Goal: Task Accomplishment & Management: Use online tool/utility

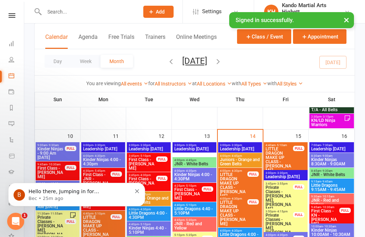
scroll to position [686, 0]
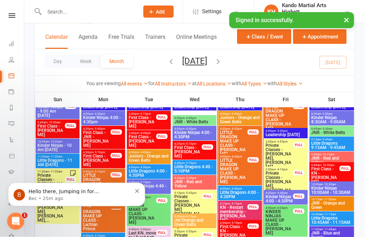
click at [137, 188] on button "Dismiss notification" at bounding box center [137, 190] width 5 height 6
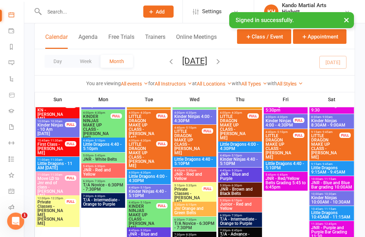
scroll to position [60, 0]
click at [13, 205] on link "Roll call" at bounding box center [17, 209] width 16 height 16
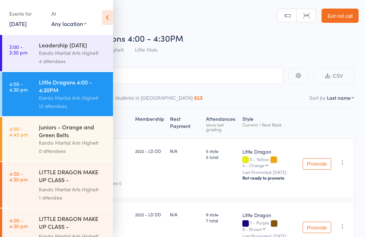
click at [110, 15] on icon at bounding box center [107, 17] width 11 height 15
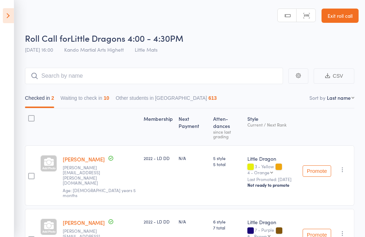
click at [4, 24] on aside "Events for 14 Aug, 2025 14 Aug, 2025 August 2025 Sun Mon Tue Wed Thu Fri Sat 31…" at bounding box center [7, 118] width 14 height 237
click at [4, 15] on icon at bounding box center [8, 15] width 11 height 15
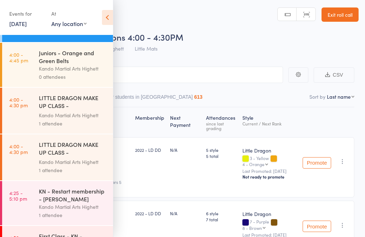
scroll to position [74, 0]
click at [104, 19] on icon at bounding box center [107, 17] width 11 height 15
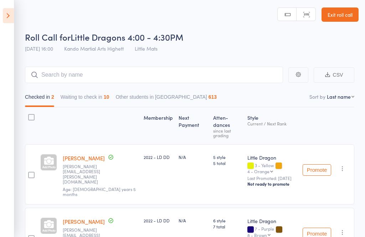
click at [96, 95] on button "Waiting to check in 10" at bounding box center [85, 99] width 49 height 16
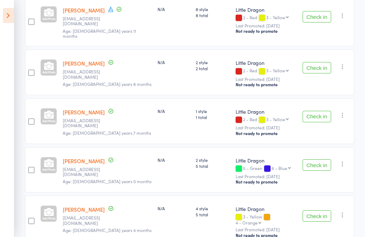
scroll to position [298, 0]
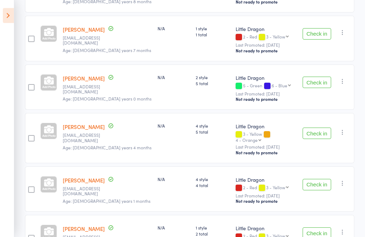
click at [314, 180] on button "Check in" at bounding box center [317, 185] width 29 height 11
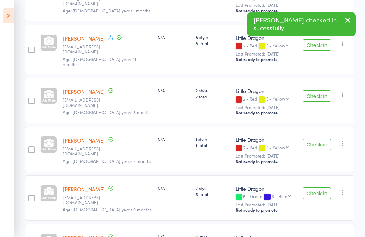
scroll to position [268, 0]
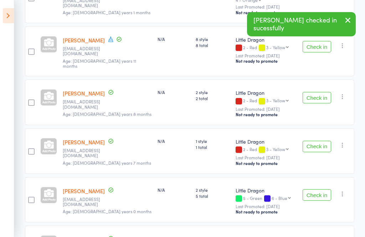
click at [324, 92] on button "Check in" at bounding box center [317, 97] width 29 height 11
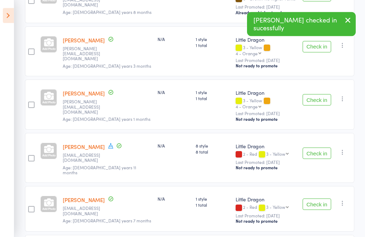
scroll to position [160, 0]
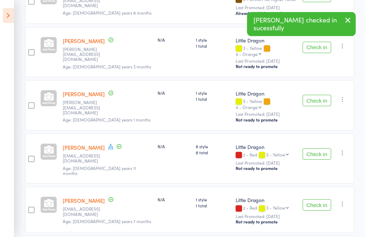
click at [318, 42] on button "Check in" at bounding box center [317, 47] width 29 height 11
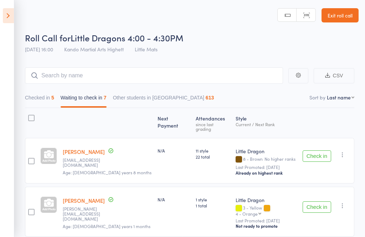
scroll to position [0, 0]
click at [318, 153] on button "Check in" at bounding box center [317, 156] width 29 height 11
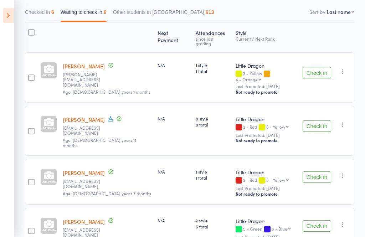
scroll to position [86, 0]
click at [317, 121] on button "Check in" at bounding box center [317, 126] width 29 height 11
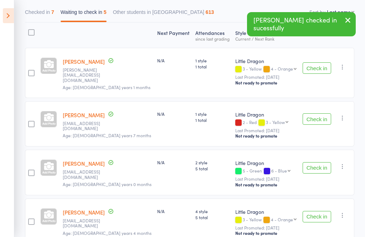
click at [50, 13] on button "Checked in 7" at bounding box center [39, 14] width 29 height 16
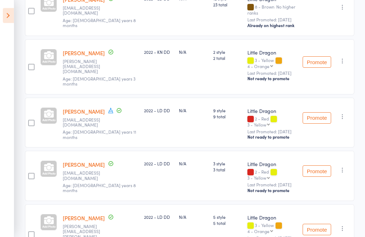
scroll to position [174, 0]
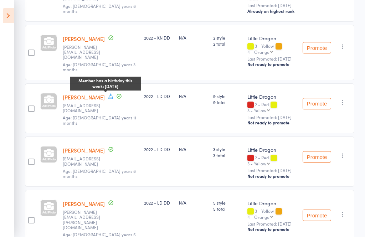
click at [108, 93] on span at bounding box center [111, 97] width 6 height 8
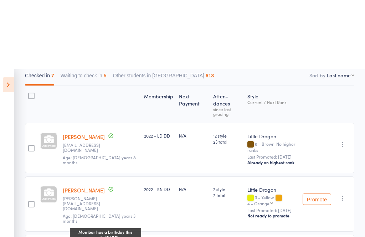
scroll to position [0, 0]
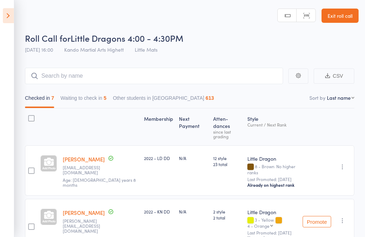
click at [107, 105] on button "Waiting to check in 5" at bounding box center [84, 100] width 46 height 16
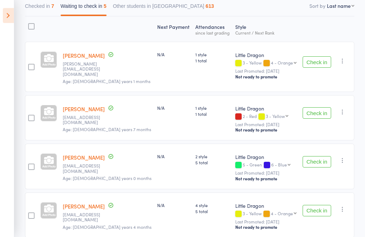
scroll to position [91, 0]
click at [324, 111] on button "Check in" at bounding box center [317, 113] width 29 height 11
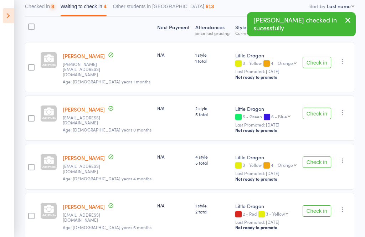
click at [319, 112] on button "Check in" at bounding box center [317, 113] width 29 height 11
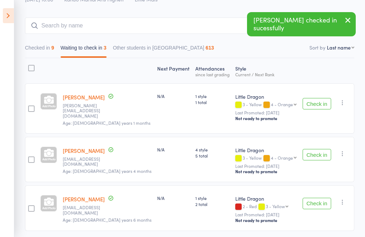
click at [3, 20] on icon at bounding box center [8, 15] width 11 height 15
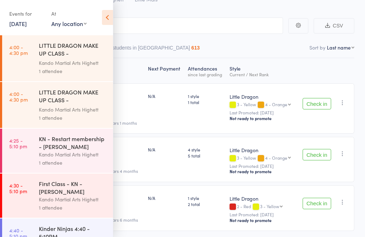
scroll to position [127, 0]
click at [107, 16] on icon at bounding box center [107, 17] width 11 height 15
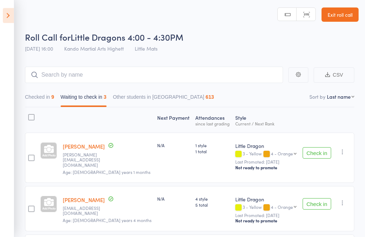
scroll to position [0, 0]
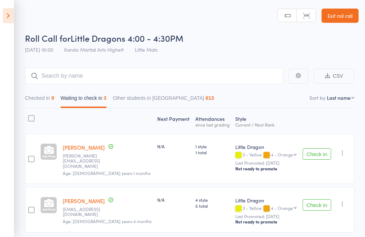
click at [342, 10] on link "Exit roll call" at bounding box center [340, 16] width 37 height 14
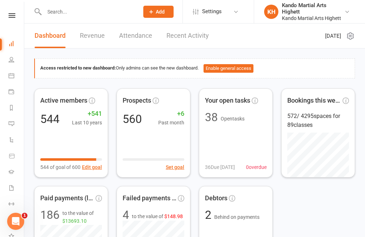
click at [18, 74] on link "Calendar" at bounding box center [17, 77] width 16 height 16
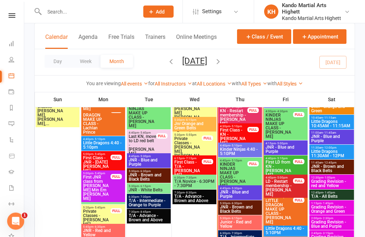
scroll to position [791, 0]
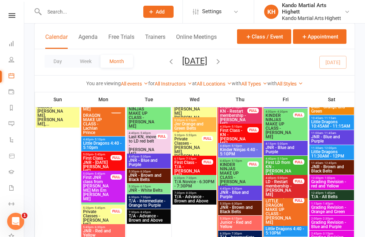
click at [253, 149] on span "Kinder Ninjas 4:40 - 5:10PM" at bounding box center [240, 152] width 41 height 9
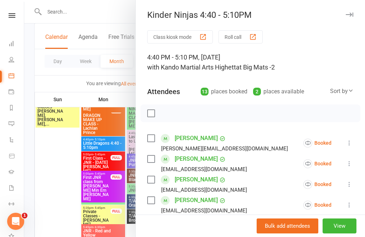
click at [91, 161] on div at bounding box center [194, 118] width 341 height 237
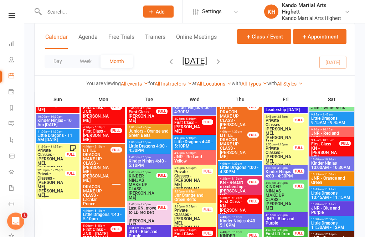
click at [244, 123] on span "LITTLE DRAGON MAKE UP CLASS - [PERSON_NAME]" at bounding box center [234, 119] width 28 height 26
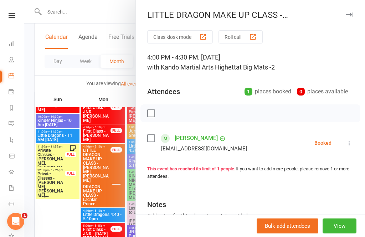
click at [117, 137] on div at bounding box center [194, 118] width 341 height 237
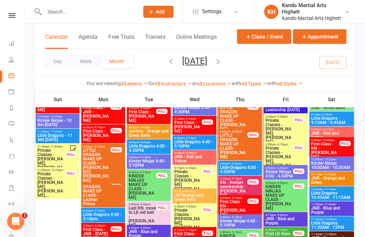
click at [244, 144] on span "LITTLE DRAGON MAKE UP CLASS - [PERSON_NAME]" at bounding box center [234, 146] width 28 height 26
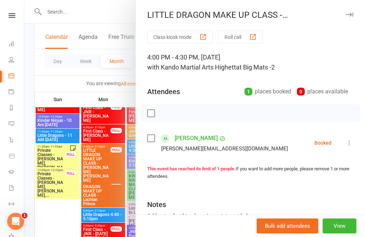
click at [351, 141] on icon at bounding box center [349, 143] width 7 height 7
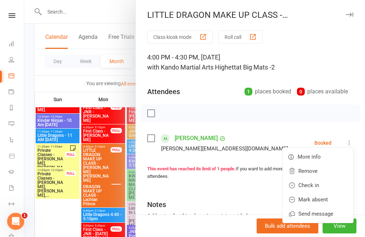
click at [315, 183] on link "Check in" at bounding box center [318, 185] width 71 height 14
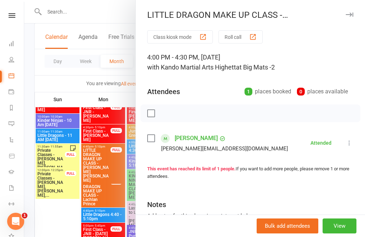
click at [91, 180] on div at bounding box center [194, 118] width 341 height 237
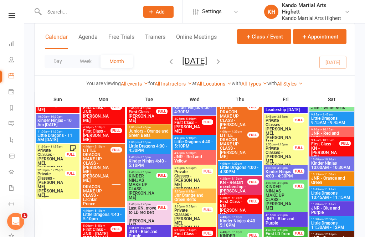
click at [241, 144] on span "LITTLE DRAGON MAKE UP CLASS - [PERSON_NAME]" at bounding box center [234, 146] width 28 height 26
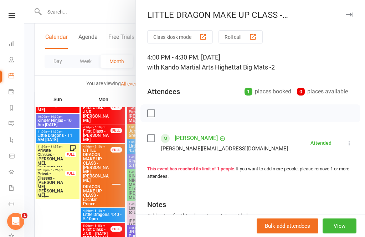
click at [94, 172] on div at bounding box center [194, 118] width 341 height 237
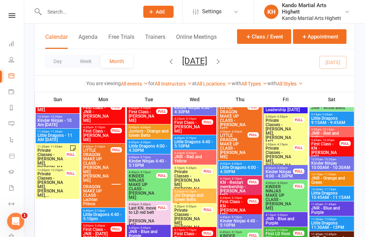
click at [236, 122] on span "LITTLE DRAGON MAKE UP CLASS - [PERSON_NAME]" at bounding box center [234, 119] width 28 height 26
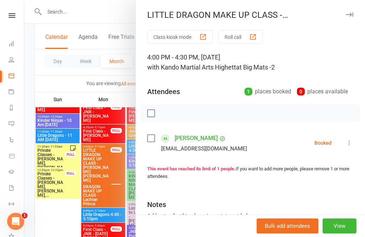
click at [352, 144] on icon at bounding box center [349, 143] width 7 height 7
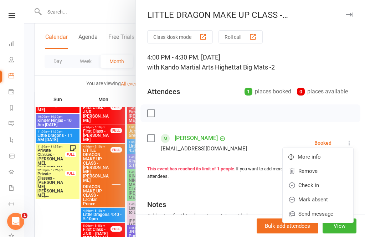
click at [310, 184] on link "Check in" at bounding box center [318, 185] width 71 height 14
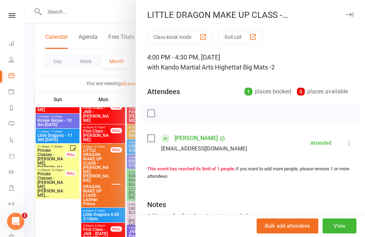
click at [85, 162] on div at bounding box center [194, 118] width 341 height 237
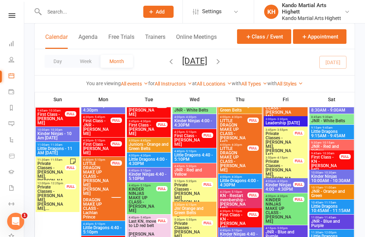
scroll to position [705, 0]
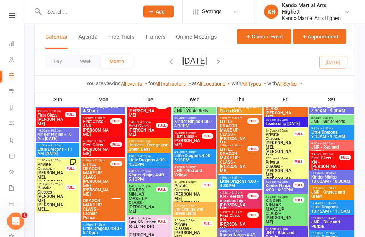
click at [239, 181] on span "Little Dragons 4:00 - 4:30PM" at bounding box center [240, 184] width 41 height 9
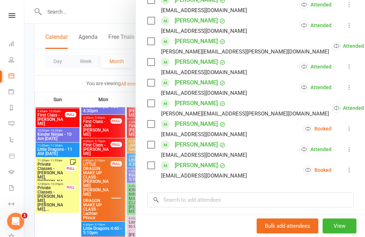
scroll to position [206, 0]
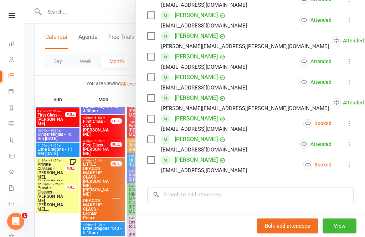
click at [351, 126] on icon at bounding box center [349, 123] width 7 height 7
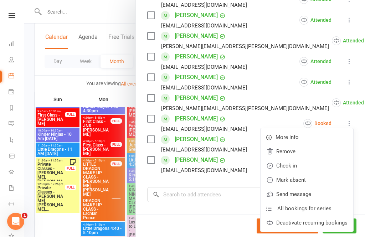
click at [305, 166] on link "Check in" at bounding box center [307, 166] width 93 height 14
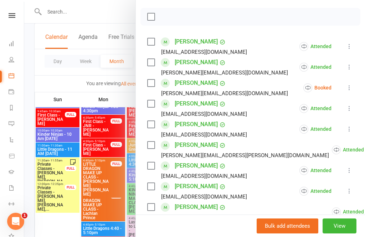
scroll to position [96, 0]
click at [69, 133] on div at bounding box center [194, 118] width 341 height 237
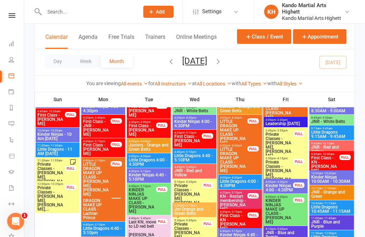
click at [247, 134] on span "LITTLE DRAGON MAKE UP CLASS - [PERSON_NAME]" at bounding box center [234, 133] width 28 height 26
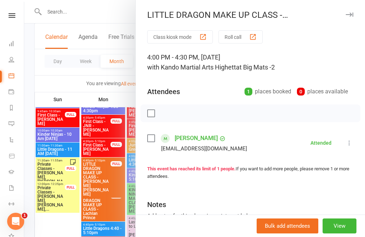
click at [74, 148] on div at bounding box center [194, 118] width 341 height 237
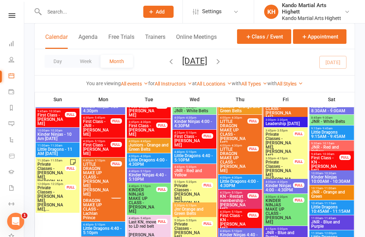
click at [243, 161] on span "LITTLE DRAGON MAKE UP CLASS - [PERSON_NAME]" at bounding box center [234, 160] width 28 height 26
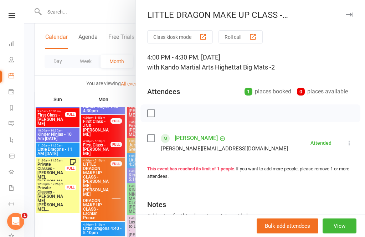
click at [77, 142] on div at bounding box center [194, 118] width 341 height 237
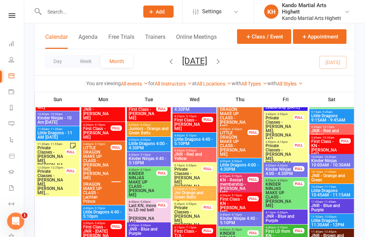
scroll to position [722, 0]
click at [249, 165] on span "Little Dragons 4:00 - 4:30PM" at bounding box center [240, 167] width 41 height 9
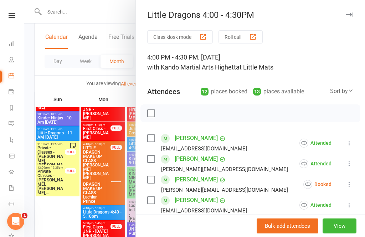
click at [351, 183] on icon at bounding box center [349, 184] width 7 height 7
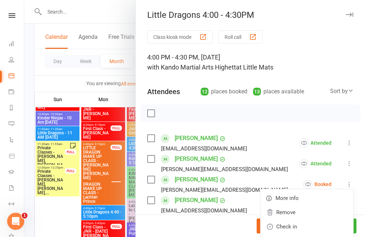
click at [298, 229] on link "Check in" at bounding box center [307, 227] width 93 height 14
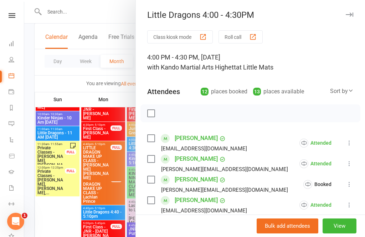
click at [76, 184] on div at bounding box center [194, 118] width 341 height 237
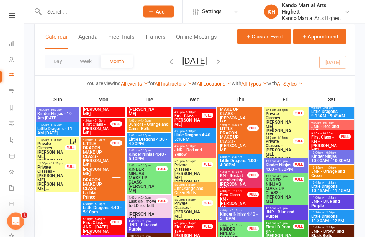
scroll to position [737, 0]
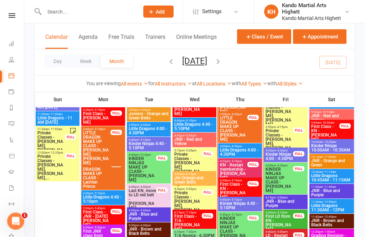
click at [240, 206] on span "Kinder Ninjas 4:40 - 5:10PM" at bounding box center [240, 206] width 41 height 9
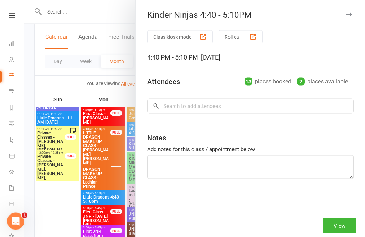
scroll to position [737, 0]
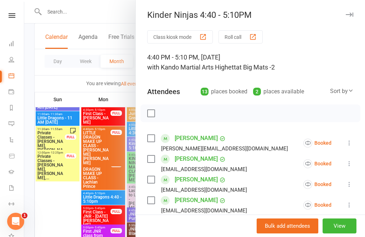
click at [72, 175] on div at bounding box center [194, 118] width 341 height 237
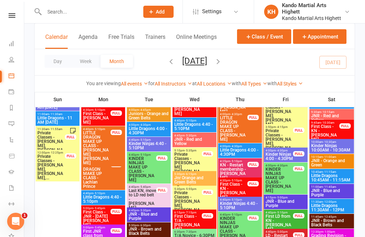
click at [246, 224] on span "KINDER NINJAS MAKE UP CLASS - [PERSON_NAME]" at bounding box center [234, 230] width 28 height 26
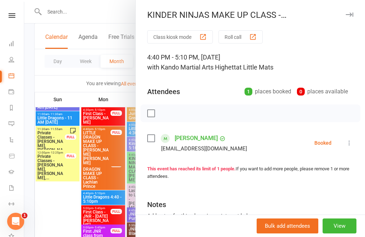
click at [350, 141] on icon at bounding box center [349, 143] width 7 height 7
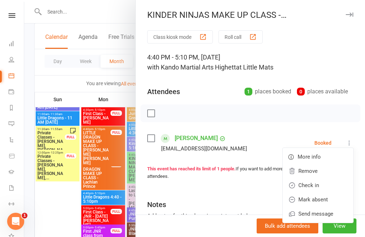
click at [318, 186] on link "Check in" at bounding box center [318, 185] width 71 height 14
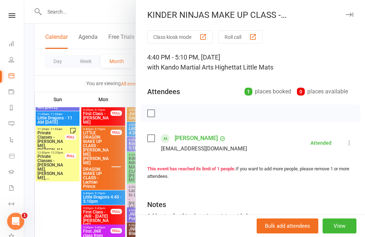
click at [74, 208] on div at bounding box center [194, 118] width 341 height 237
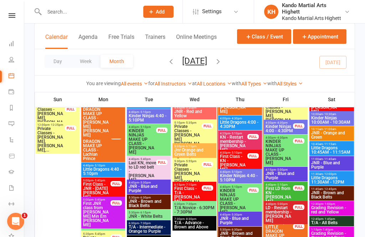
scroll to position [764, 0]
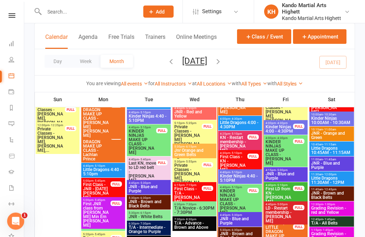
click at [246, 122] on span "Little Dragons 4:00 - 4:30PM" at bounding box center [240, 125] width 41 height 9
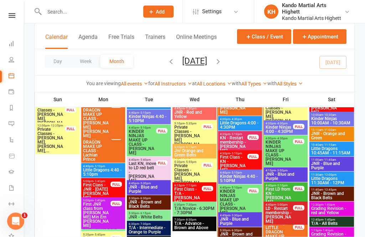
scroll to position [764, 0]
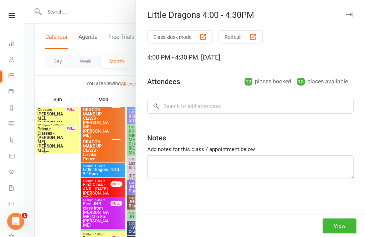
click at [65, 206] on div at bounding box center [194, 118] width 341 height 237
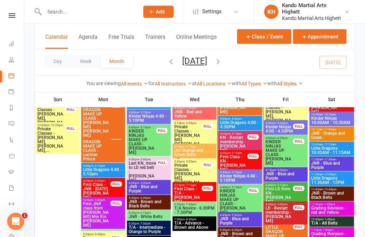
click at [243, 177] on span "Kinder Ninjas 4:40 - 5:10PM" at bounding box center [240, 178] width 41 height 9
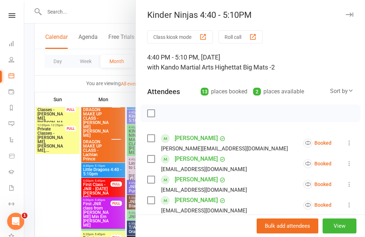
click at [348, 166] on icon at bounding box center [349, 163] width 7 height 7
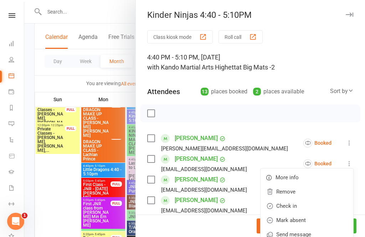
click at [295, 210] on link "Check in" at bounding box center [307, 206] width 93 height 14
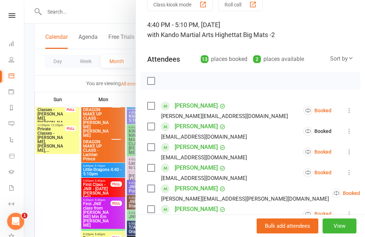
scroll to position [35, 0]
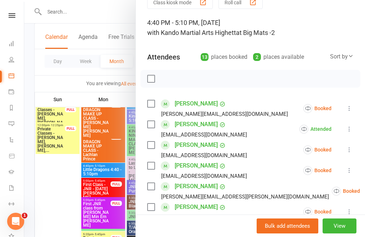
click at [348, 171] on icon at bounding box center [349, 170] width 7 height 7
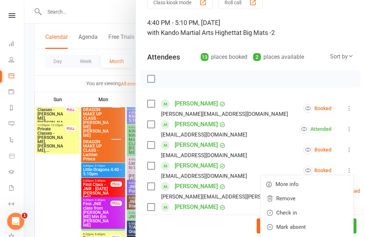
click at [303, 214] on link "Check in" at bounding box center [307, 213] width 93 height 14
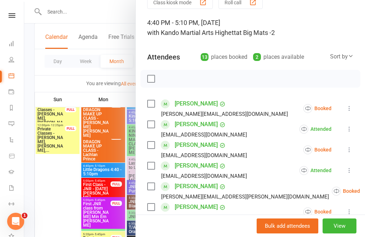
click at [350, 149] on icon at bounding box center [349, 149] width 7 height 7
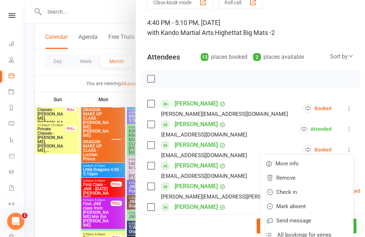
click at [297, 195] on link "Check in" at bounding box center [307, 192] width 93 height 14
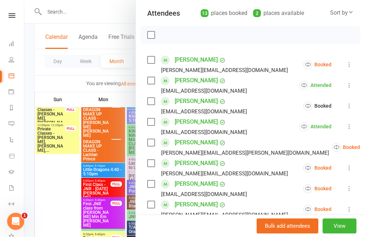
scroll to position [82, 0]
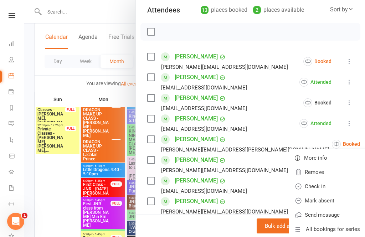
click at [297, 188] on link "Check in" at bounding box center [335, 187] width 93 height 14
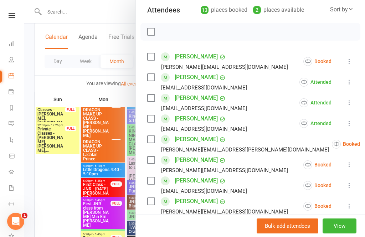
click at [348, 164] on icon at bounding box center [349, 164] width 7 height 7
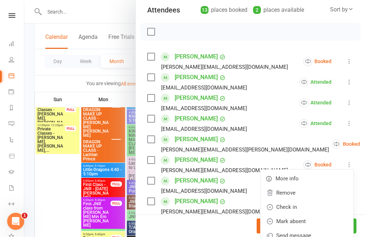
click at [299, 209] on link "Check in" at bounding box center [307, 207] width 93 height 14
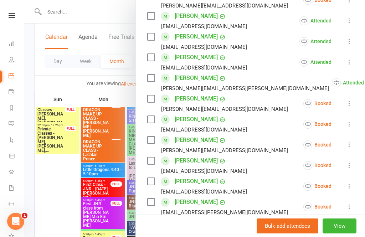
scroll to position [143, 0]
click at [350, 166] on icon at bounding box center [349, 165] width 7 height 7
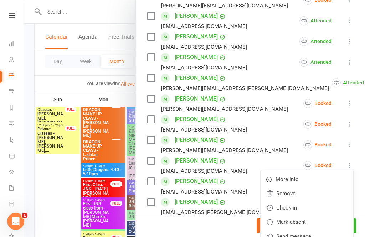
click at [299, 211] on link "Check in" at bounding box center [307, 208] width 93 height 14
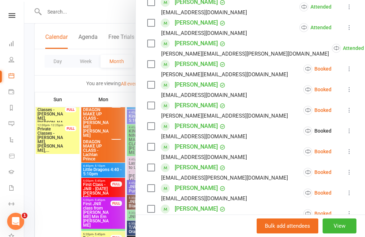
scroll to position [191, 0]
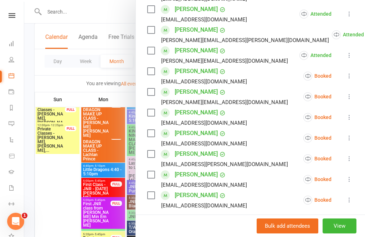
click at [351, 138] on icon at bounding box center [349, 138] width 7 height 7
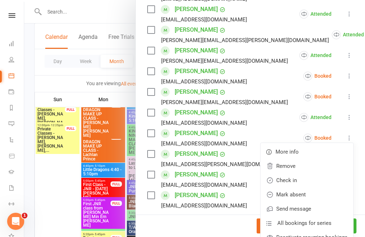
click at [298, 183] on link "Check in" at bounding box center [307, 180] width 93 height 14
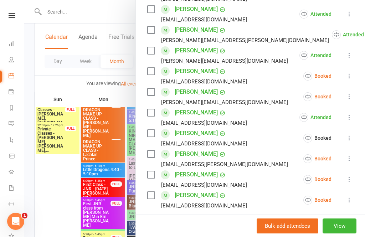
click at [345, 181] on button at bounding box center [349, 179] width 9 height 9
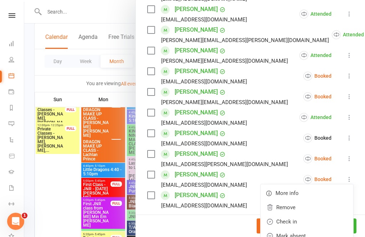
click at [297, 224] on link "Check in" at bounding box center [307, 222] width 93 height 14
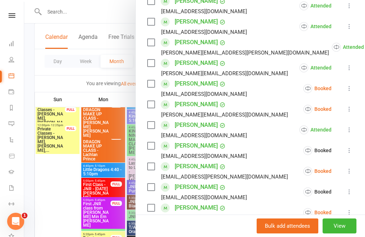
scroll to position [177, 0]
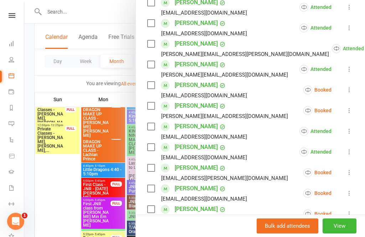
click at [347, 197] on button at bounding box center [349, 193] width 9 height 9
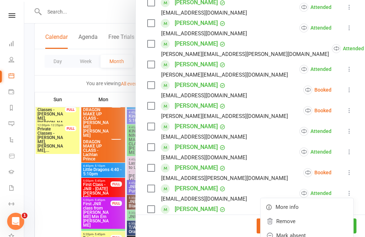
click at [298, 237] on link "Mark absent" at bounding box center [307, 236] width 93 height 14
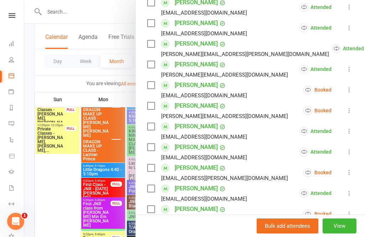
click at [352, 195] on icon at bounding box center [349, 193] width 7 height 7
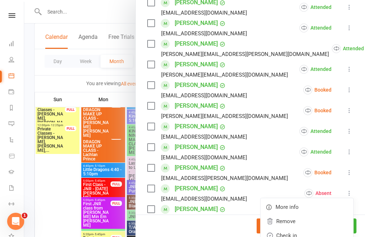
click at [307, 235] on link "Check in" at bounding box center [307, 236] width 93 height 14
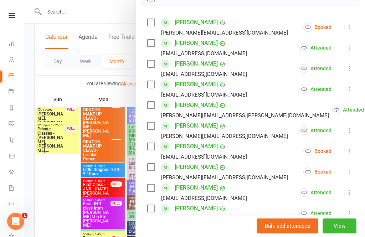
scroll to position [116, 0]
click at [57, 177] on div at bounding box center [194, 118] width 341 height 237
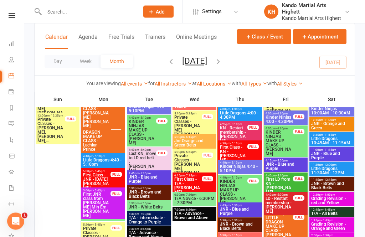
click at [249, 169] on span "Kinder Ninjas 4:40 - 5:10PM" at bounding box center [240, 169] width 41 height 9
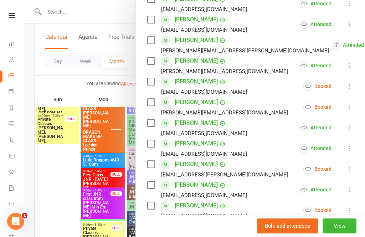
scroll to position [181, 0]
click at [352, 107] on icon at bounding box center [349, 107] width 7 height 7
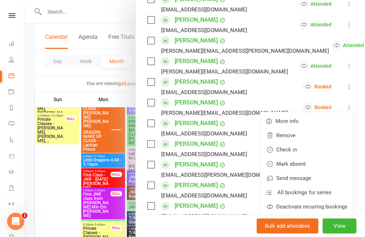
click at [298, 152] on link "Check in" at bounding box center [307, 150] width 93 height 14
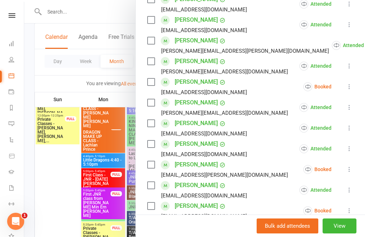
click at [347, 171] on icon at bounding box center [349, 169] width 7 height 7
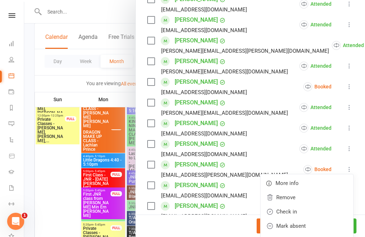
click at [297, 213] on link "Check in" at bounding box center [307, 212] width 93 height 14
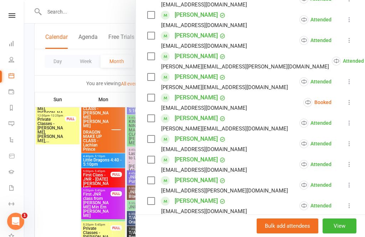
scroll to position [160, 0]
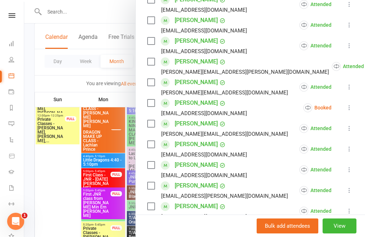
click at [70, 196] on div at bounding box center [194, 118] width 341 height 237
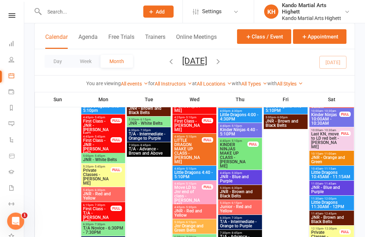
scroll to position [488, 0]
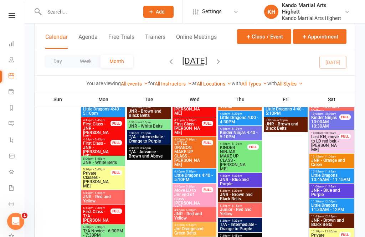
click at [243, 134] on span "Kinder Ninjas 4:40 - 5:10PM" at bounding box center [240, 135] width 41 height 9
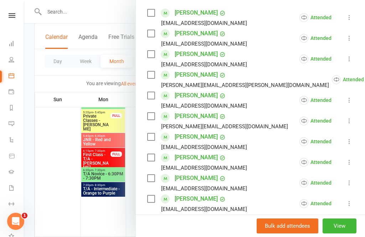
scroll to position [127, 0]
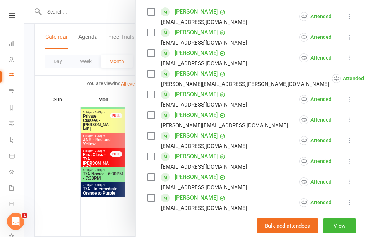
click at [107, 216] on div at bounding box center [194, 118] width 341 height 237
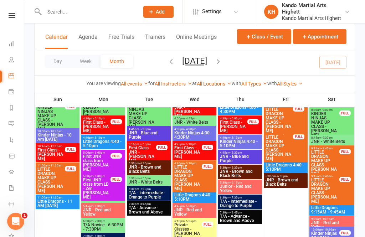
scroll to position [116, 0]
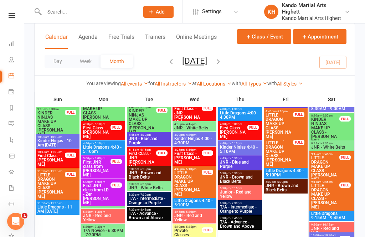
click at [238, 148] on span "Kinder Ninjas 4:40 - 5:10PM" at bounding box center [240, 149] width 41 height 9
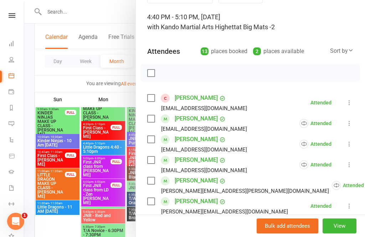
scroll to position [42, 0]
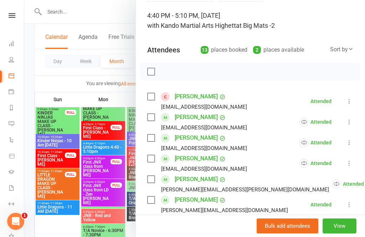
click at [198, 98] on link "[PERSON_NAME]" at bounding box center [196, 96] width 43 height 11
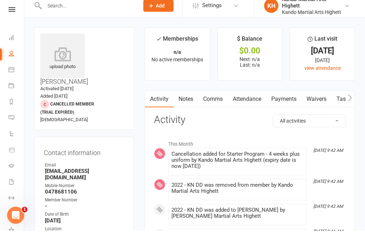
scroll to position [6, 0]
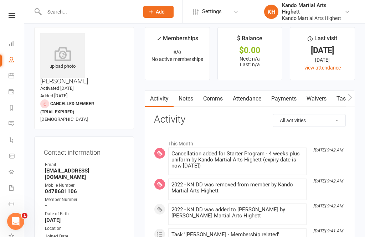
click at [315, 100] on link "Waivers" at bounding box center [317, 99] width 30 height 16
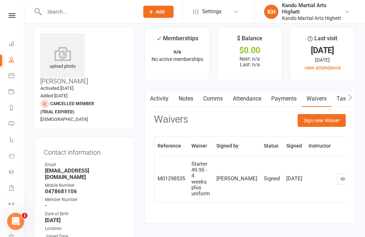
click at [6, 79] on li "Calendar" at bounding box center [12, 77] width 24 height 16
click at [16, 74] on link "Calendar" at bounding box center [17, 77] width 16 height 16
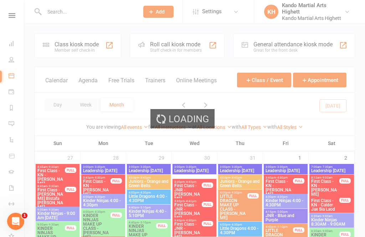
click at [13, 82] on link "Calendar" at bounding box center [17, 77] width 16 height 16
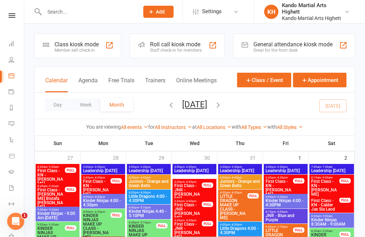
click at [323, 82] on button "Appointment" at bounding box center [320, 80] width 54 height 15
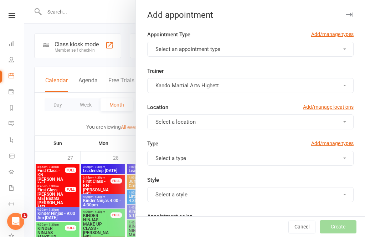
click at [302, 56] on button "Select an appointment type" at bounding box center [250, 49] width 207 height 15
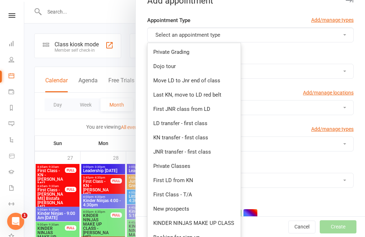
scroll to position [14, 0]
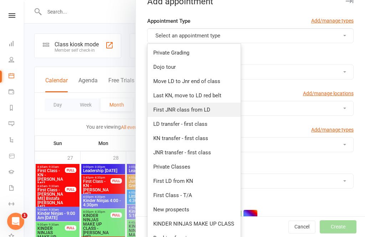
click at [208, 103] on link "First JNR class from LD" at bounding box center [194, 110] width 93 height 14
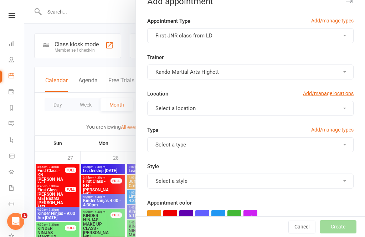
click at [222, 42] on button "First JNR class from LD" at bounding box center [250, 35] width 207 height 15
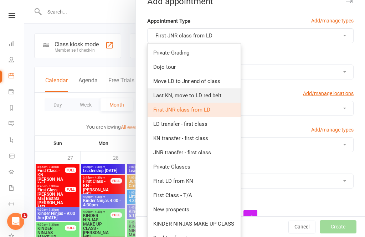
click at [206, 102] on link "Last KN, move to LD red belt" at bounding box center [194, 96] width 93 height 14
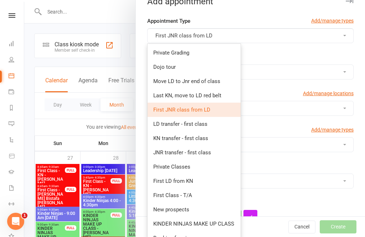
checkbox input "true"
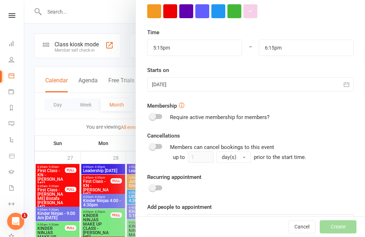
scroll to position [218, 0]
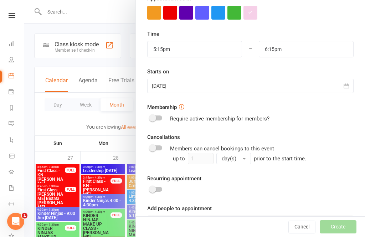
click at [348, 97] on form "Appointment Type Add/manage types Last KN, move to LD red belt Trainer Kando Ma…" at bounding box center [250, 21] width 207 height 419
click at [343, 92] on button "button" at bounding box center [347, 86] width 14 height 14
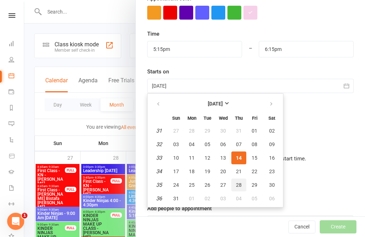
click at [240, 179] on button "28" at bounding box center [239, 185] width 15 height 13
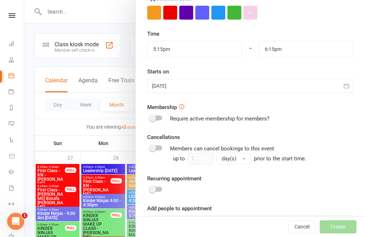
click at [345, 89] on icon "button" at bounding box center [346, 85] width 7 height 7
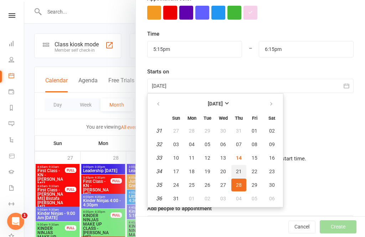
click at [237, 178] on button "21" at bounding box center [239, 171] width 15 height 13
type input "[DATE]"
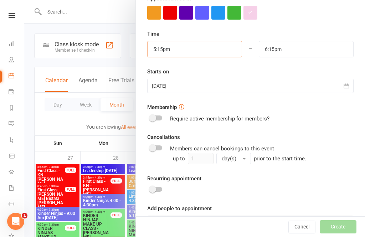
click at [233, 52] on input "5:15pm" at bounding box center [194, 49] width 95 height 16
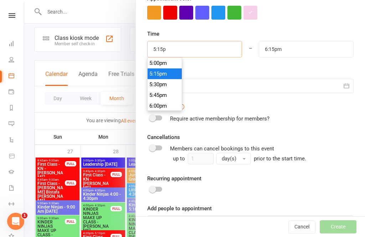
type input "5:15"
type input "6:15am"
type input "5:"
type input "6:00am"
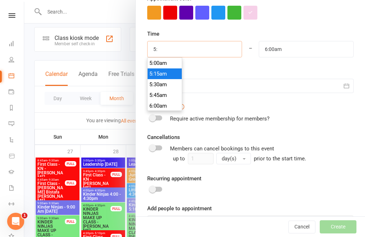
type input "5"
type input "4"
type input "5:00am"
type input "4:30"
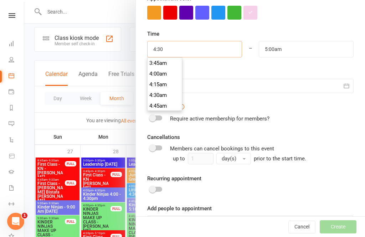
type input "5:30am"
type input "4:30p"
type input "5:30pm"
type input "4:30pm"
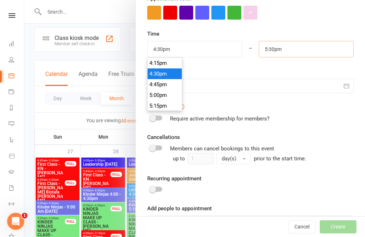
click at [306, 52] on input "5:30pm" at bounding box center [306, 49] width 95 height 16
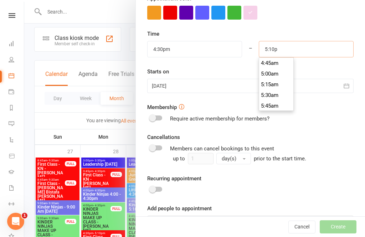
scroll to position [728, 0]
type input "5:10pm"
click at [344, 37] on div "Time 4:30pm 12:00am 12:15am 12:30am 12:45am 1:00am 1:15am 1:30am 1:45am 2:00am …" at bounding box center [250, 44] width 207 height 28
click at [328, 23] on form "Appointment Type Add/manage types Last KN, move to LD red belt Trainer Kando Ma…" at bounding box center [250, 21] width 207 height 419
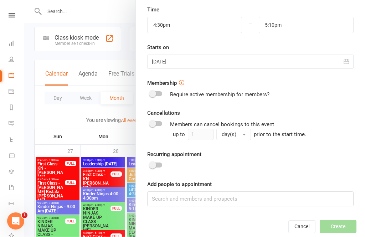
scroll to position [219, 0]
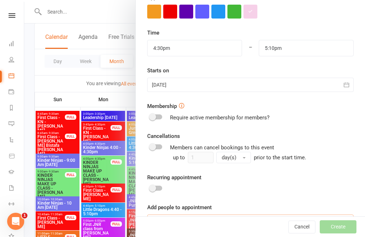
click at [202, 226] on input at bounding box center [250, 222] width 207 height 15
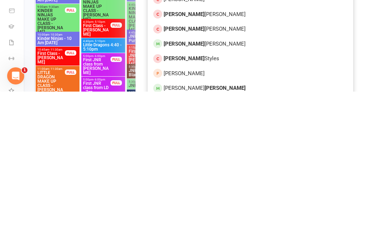
scroll to position [390, 0]
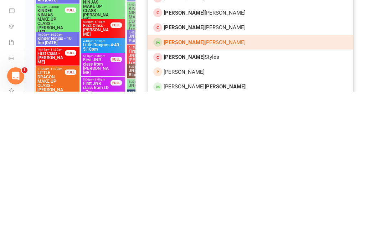
type input "[PERSON_NAME]"
click at [189, 185] on span "[PERSON_NAME]" at bounding box center [205, 188] width 82 height 6
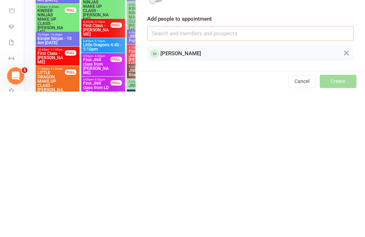
scroll to position [239, 0]
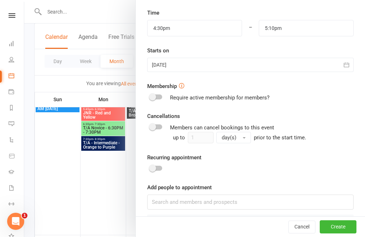
click at [338, 234] on button "Create" at bounding box center [338, 227] width 37 height 13
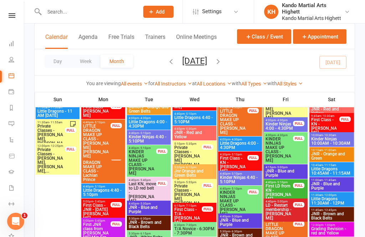
scroll to position [742, 0]
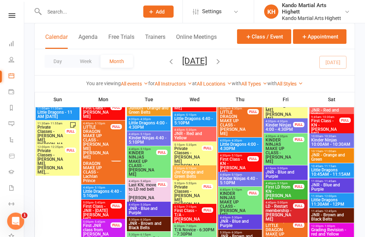
click at [229, 182] on span "Kinder Ninjas 4:40 - 5:10PM" at bounding box center [240, 181] width 41 height 9
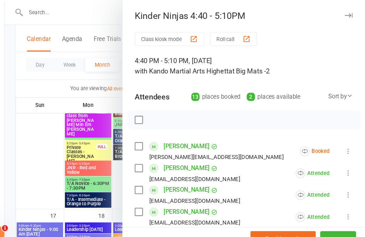
scroll to position [0, 0]
click at [345, 19] on button "button" at bounding box center [349, 14] width 9 height 9
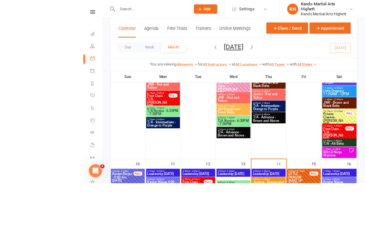
scroll to position [619, 0]
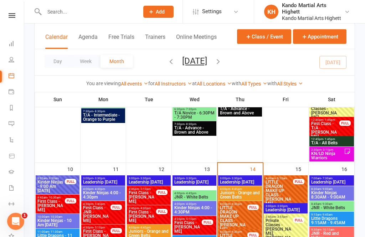
click at [243, 218] on span "LITTLE DRAGON MAKE UP CLASS - [PERSON_NAME]" at bounding box center [234, 219] width 28 height 26
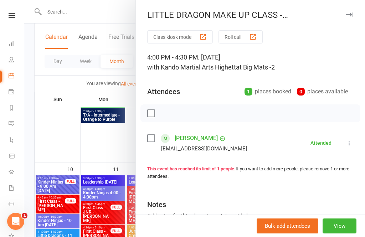
click at [129, 194] on div at bounding box center [194, 118] width 341 height 237
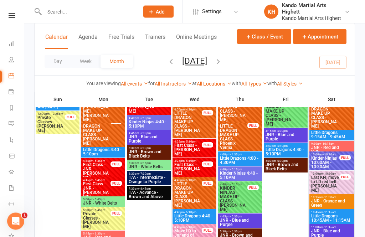
scroll to position [448, 0]
click at [239, 220] on span "JNR - Blue and Purple" at bounding box center [240, 222] width 41 height 9
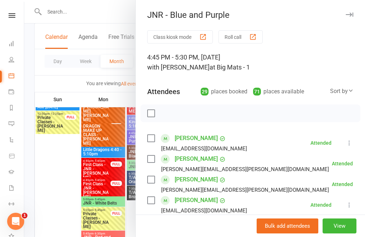
click at [113, 186] on div at bounding box center [194, 118] width 341 height 237
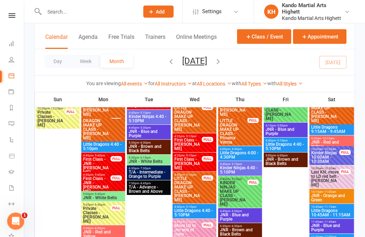
click at [293, 133] on span "JNR - Blue and Purple" at bounding box center [286, 132] width 41 height 9
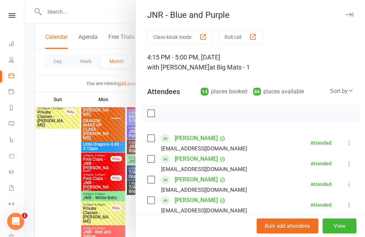
click at [90, 191] on div at bounding box center [194, 118] width 341 height 237
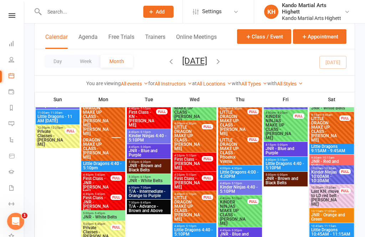
scroll to position [424, 0]
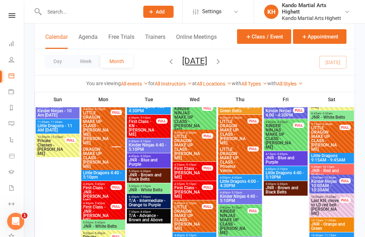
click at [150, 164] on span "JNR - Blue and Purple" at bounding box center [148, 162] width 41 height 9
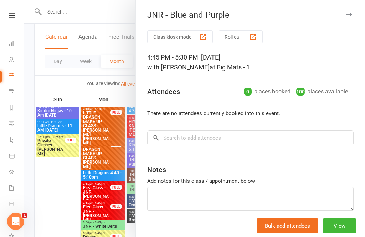
click at [120, 237] on div at bounding box center [194, 118] width 341 height 237
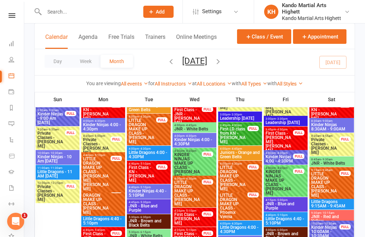
scroll to position [378, 0]
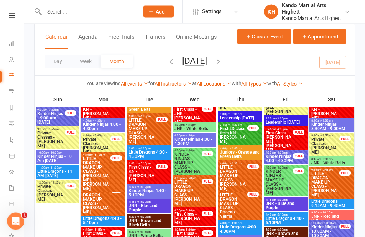
click at [153, 207] on span "JNR - Blue and Purple" at bounding box center [148, 208] width 41 height 9
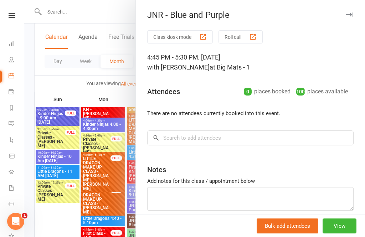
click at [113, 221] on div at bounding box center [194, 118] width 341 height 237
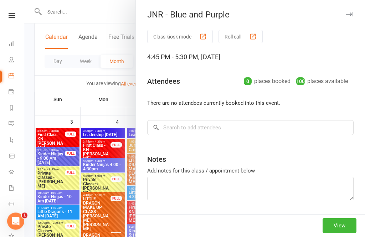
scroll to position [338, 0]
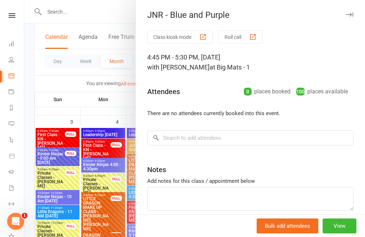
click at [115, 229] on div at bounding box center [194, 118] width 341 height 237
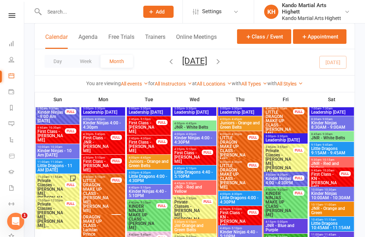
scroll to position [704, 0]
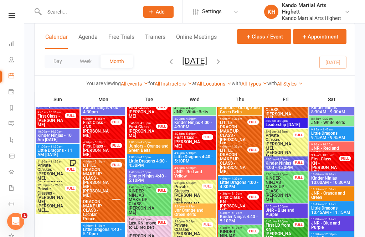
click at [246, 202] on span "First Class - KN - [PERSON_NAME]" at bounding box center [234, 204] width 28 height 17
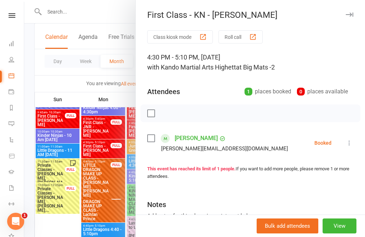
click at [116, 224] on div at bounding box center [194, 118] width 341 height 237
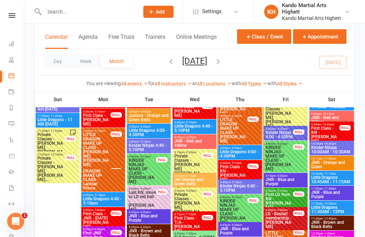
scroll to position [741, 0]
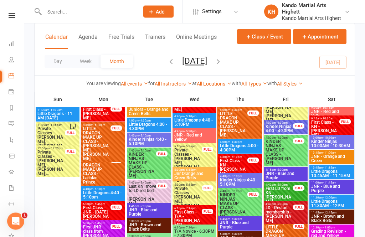
click at [239, 181] on span "Kinder Ninjas 4:40 - 5:10PM" at bounding box center [240, 182] width 41 height 9
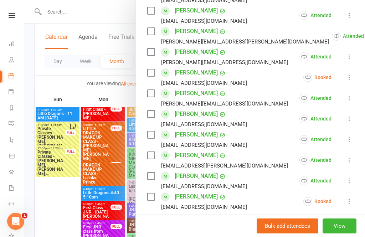
scroll to position [199, 0]
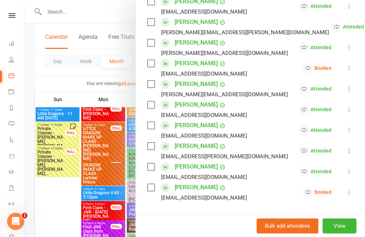
click at [107, 208] on div at bounding box center [194, 118] width 341 height 237
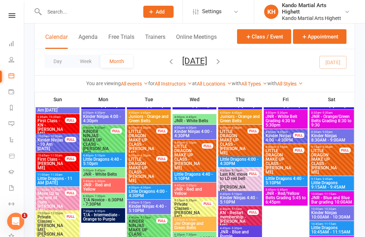
scroll to position [993, 0]
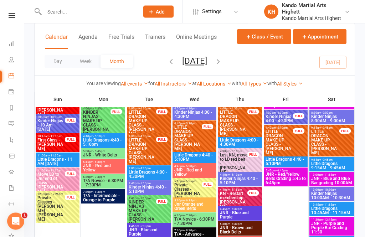
click at [117, 16] on input "text" at bounding box center [88, 12] width 92 height 10
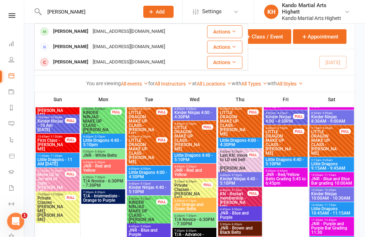
type input "[PERSON_NAME]"
click at [182, 28] on div "[PERSON_NAME] [EMAIL_ADDRESS][DOMAIN_NAME]" at bounding box center [116, 31] width 163 height 15
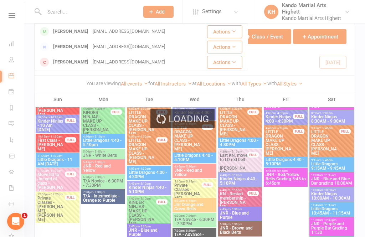
scroll to position [994, 0]
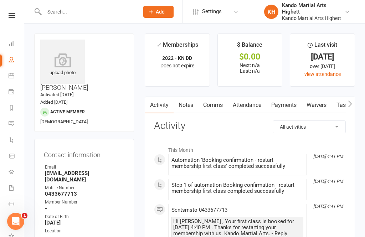
click at [11, 78] on icon at bounding box center [12, 76] width 6 height 6
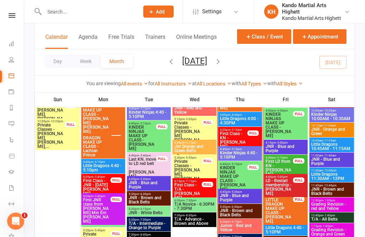
scroll to position [770, 0]
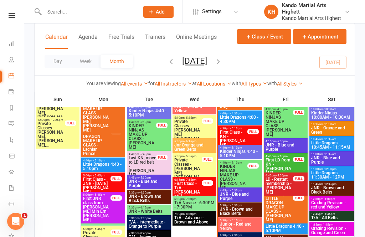
click at [241, 223] on span "Junior - Red and Yellow" at bounding box center [240, 226] width 41 height 9
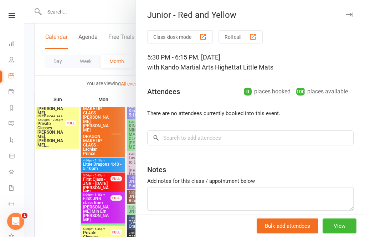
click at [201, 39] on div "button" at bounding box center [202, 36] width 7 height 7
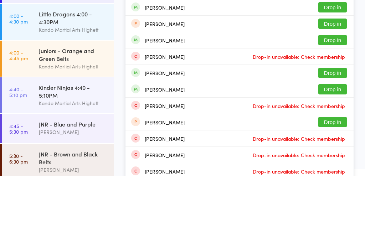
type input "Charles walkee"
click at [343, 16] on button "Drop in" at bounding box center [333, 19] width 29 height 10
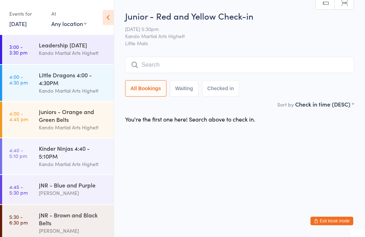
click at [103, 26] on div "Events for 14 Aug, 2025 14 Aug, 2025 August 2025 Sun Mon Tue Wed Thu Fri Sat 31…" at bounding box center [57, 18] width 114 height 36
click at [99, 22] on div "Events for 14 Aug, 2025 14 Aug, 2025 August 2025 Sun Mon Tue Wed Thu Fri Sat 31…" at bounding box center [57, 18] width 114 height 36
click at [106, 15] on icon at bounding box center [108, 17] width 11 height 15
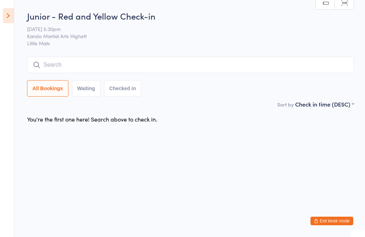
click at [96, 66] on input "search" at bounding box center [190, 65] width 327 height 16
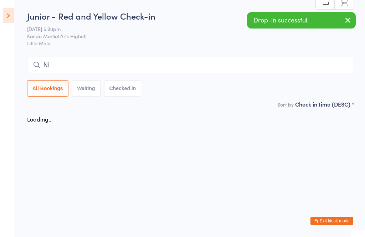
type input "N"
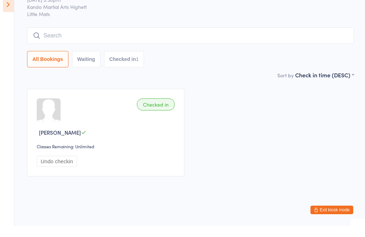
scroll to position [11, 0]
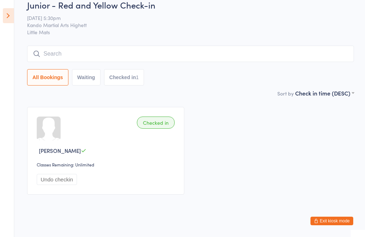
click at [343, 220] on button "Exit kiosk mode" at bounding box center [332, 221] width 43 height 9
